Goal: Transaction & Acquisition: Purchase product/service

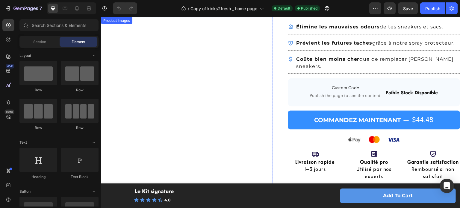
scroll to position [150, 0]
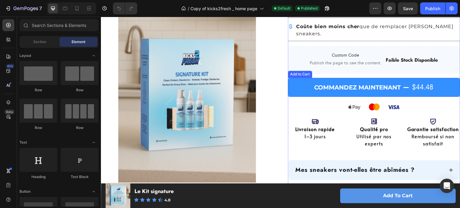
click at [300, 78] on button "Commandez maintenant $44.48" at bounding box center [374, 87] width 172 height 19
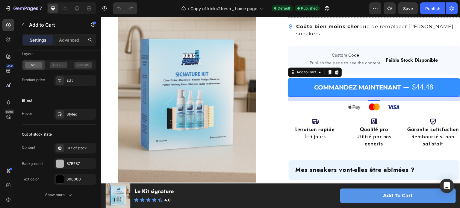
scroll to position [510, 0]
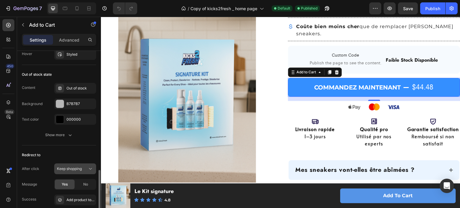
click at [72, 164] on button "Keep shopping" at bounding box center [75, 169] width 42 height 11
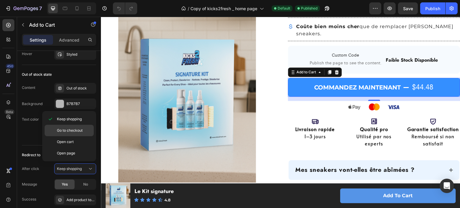
click at [75, 133] on span "Go to checkout" at bounding box center [70, 130] width 26 height 5
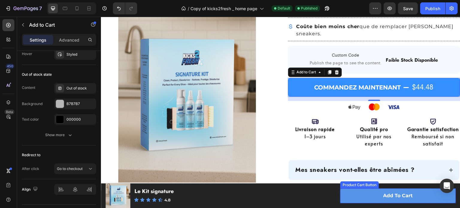
click at [357, 191] on button "Add to cart" at bounding box center [399, 196] width 116 height 15
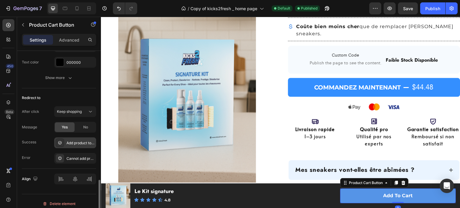
click at [82, 142] on div "Add product to cart successfully" at bounding box center [81, 143] width 28 height 5
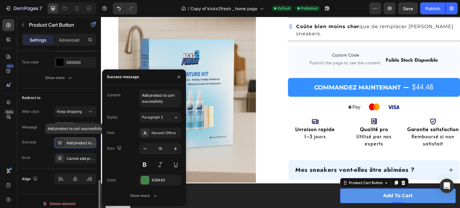
click at [82, 142] on div "Add product to cart successfully" at bounding box center [81, 143] width 28 height 5
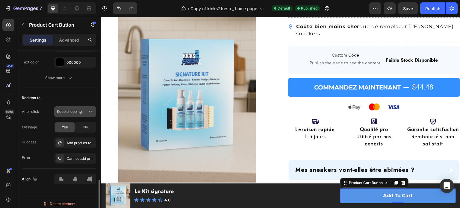
click at [82, 109] on span "Keep shopping" at bounding box center [69, 111] width 25 height 4
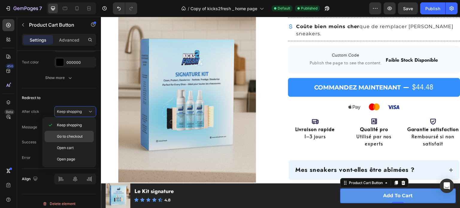
drag, startPoint x: 73, startPoint y: 138, endPoint x: 184, endPoint y: 86, distance: 122.7
click at [73, 138] on span "Go to checkout" at bounding box center [70, 136] width 26 height 5
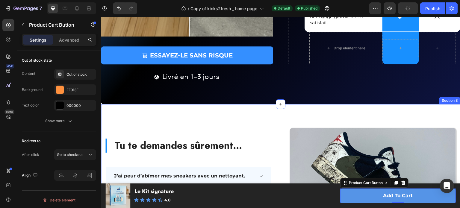
scroll to position [1439, 0]
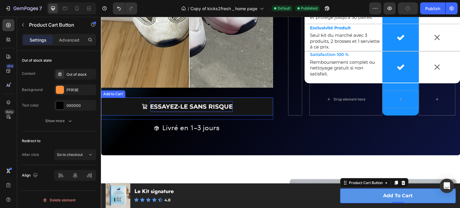
click at [175, 105] on div "Essayez-le sans risque" at bounding box center [191, 106] width 83 height 11
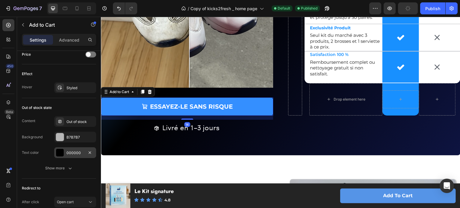
scroll to position [514, 0]
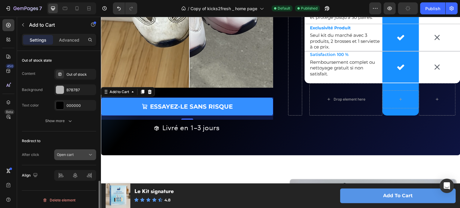
click at [83, 153] on div "Open cart" at bounding box center [72, 154] width 31 height 5
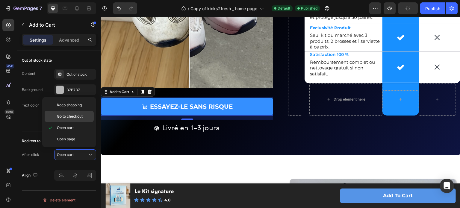
drag, startPoint x: 84, startPoint y: 117, endPoint x: 40, endPoint y: 103, distance: 45.5
click at [84, 117] on p "Go to checkout" at bounding box center [74, 116] width 34 height 5
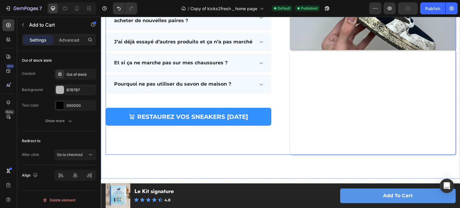
scroll to position [1727, 0]
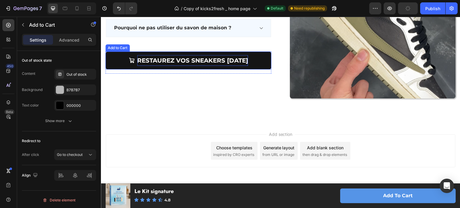
click at [137, 55] on div "Restaurez vos sneakers aujourd’hui" at bounding box center [192, 60] width 111 height 11
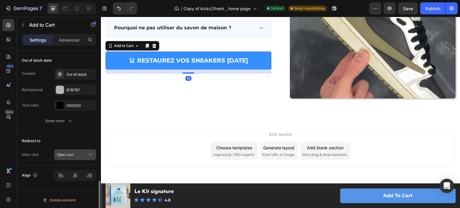
click at [71, 153] on span "Open cart" at bounding box center [65, 155] width 17 height 4
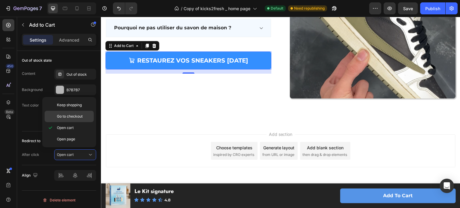
click at [76, 115] on span "Go to checkout" at bounding box center [70, 116] width 26 height 5
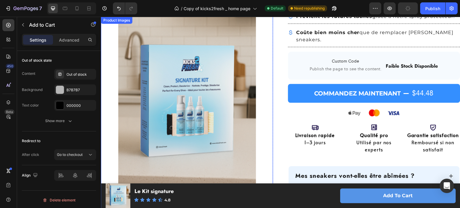
scroll to position [108, 0]
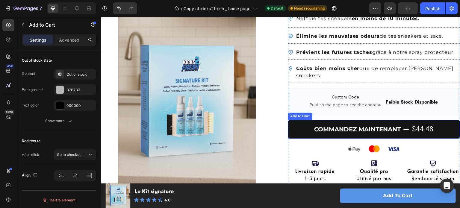
click at [290, 120] on button "Commandez maintenant $44.48" at bounding box center [374, 129] width 172 height 19
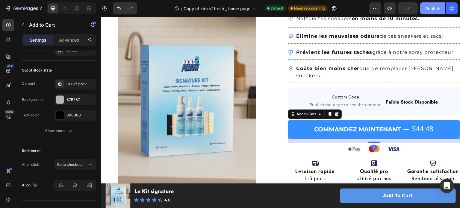
click at [436, 7] on div "Publish" at bounding box center [433, 8] width 15 height 6
